Goal: Transaction & Acquisition: Purchase product/service

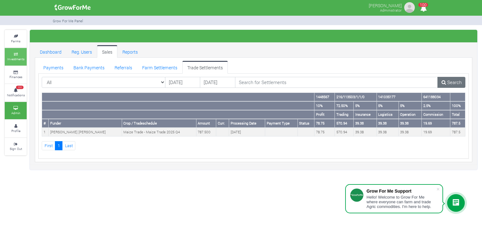
drag, startPoint x: 0, startPoint y: 0, endPoint x: 20, endPoint y: 55, distance: 58.3
click at [20, 55] on icon at bounding box center [15, 54] width 19 height 3
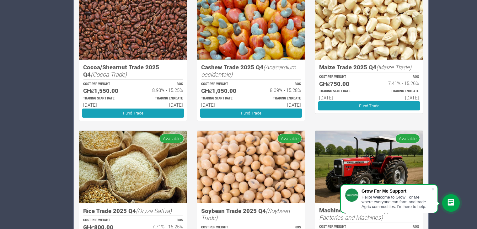
scroll to position [538, 0]
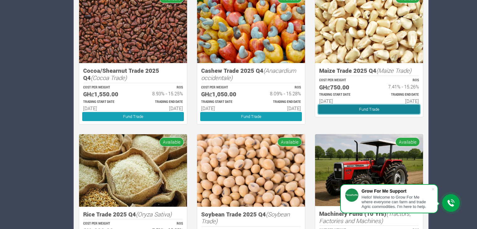
click at [381, 107] on link "Fund Trade" at bounding box center [369, 109] width 102 height 9
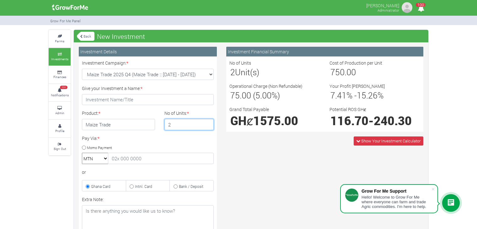
click at [207, 122] on input "2" at bounding box center [189, 124] width 50 height 11
click at [207, 122] on input "3" at bounding box center [189, 124] width 50 height 11
click at [207, 122] on input "4" at bounding box center [189, 124] width 50 height 11
click at [207, 122] on input "5" at bounding box center [189, 124] width 50 height 11
click at [207, 122] on input "6" at bounding box center [189, 124] width 50 height 11
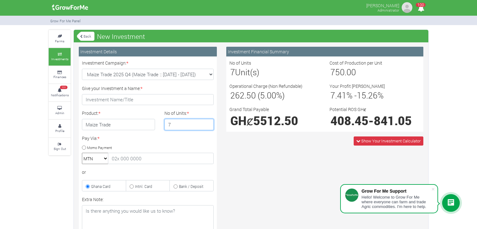
click at [207, 122] on input "7" at bounding box center [189, 124] width 50 height 11
click at [207, 122] on input "8" at bounding box center [189, 124] width 50 height 11
click at [207, 122] on input "9" at bounding box center [189, 124] width 50 height 11
type input "10"
click at [207, 122] on input "10" at bounding box center [189, 124] width 50 height 11
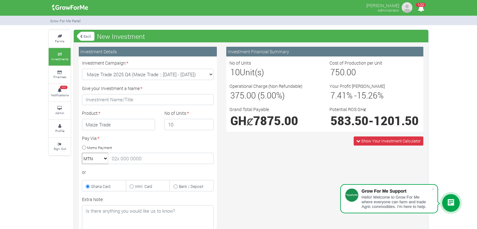
click at [84, 35] on link "Back" at bounding box center [86, 36] width 18 height 10
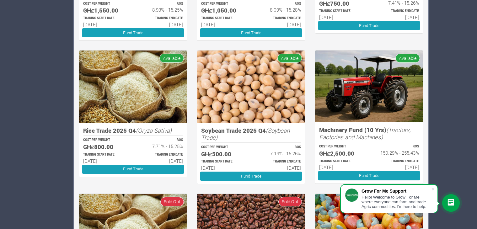
scroll to position [620, 0]
